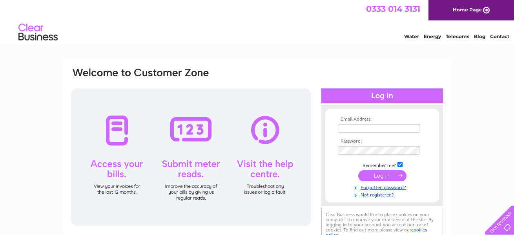
type input "[PERSON_NAME][EMAIL_ADDRESS][DOMAIN_NAME]"
click at [382, 173] on input "submit" at bounding box center [382, 175] width 48 height 11
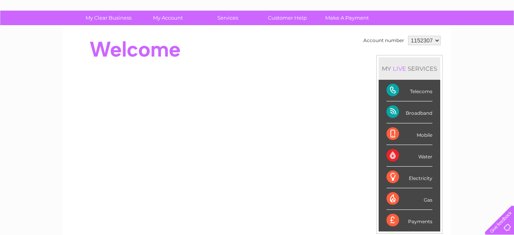
scroll to position [36, 0]
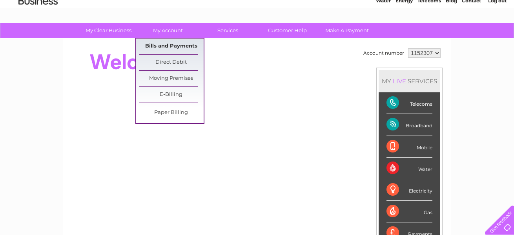
click at [164, 44] on link "Bills and Payments" at bounding box center [171, 46] width 65 height 16
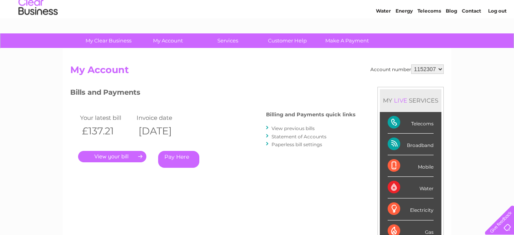
scroll to position [39, 0]
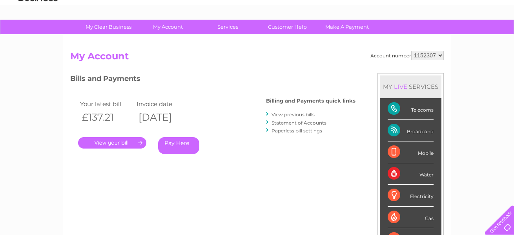
click at [124, 140] on link "." at bounding box center [112, 142] width 68 height 11
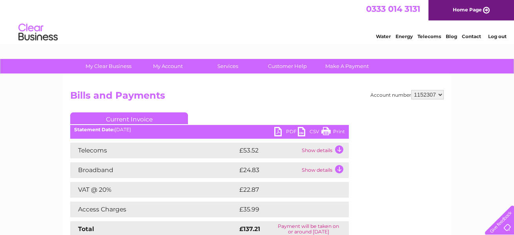
click at [291, 131] on link "PDF" at bounding box center [286, 132] width 24 height 11
